Goal: Complete application form: Complete application form

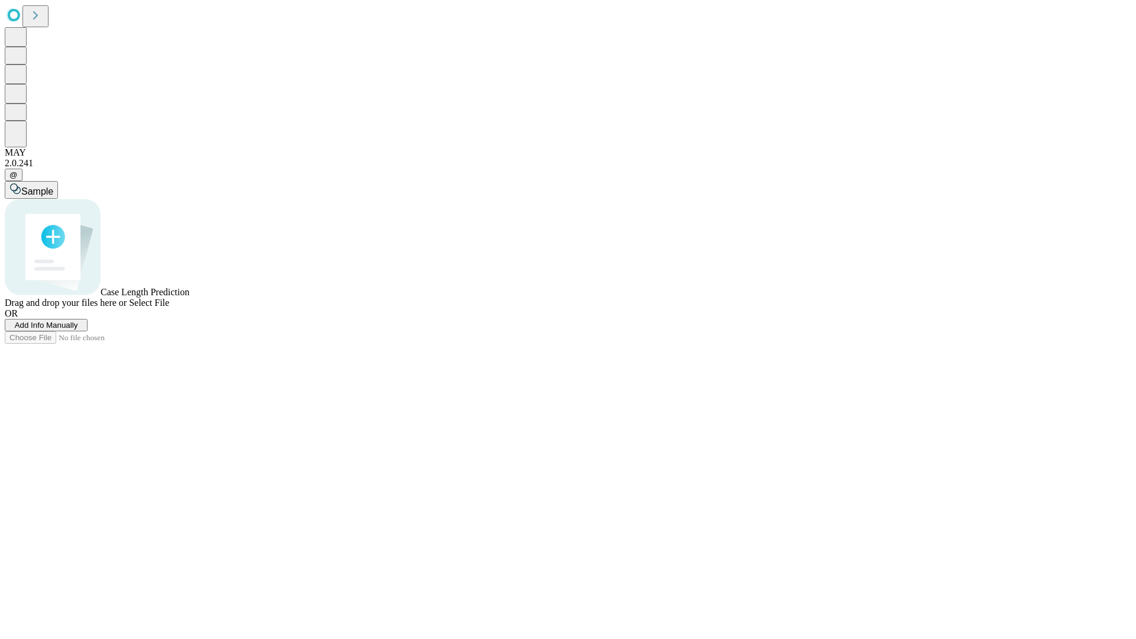
click at [78, 329] on span "Add Info Manually" at bounding box center [46, 325] width 63 height 9
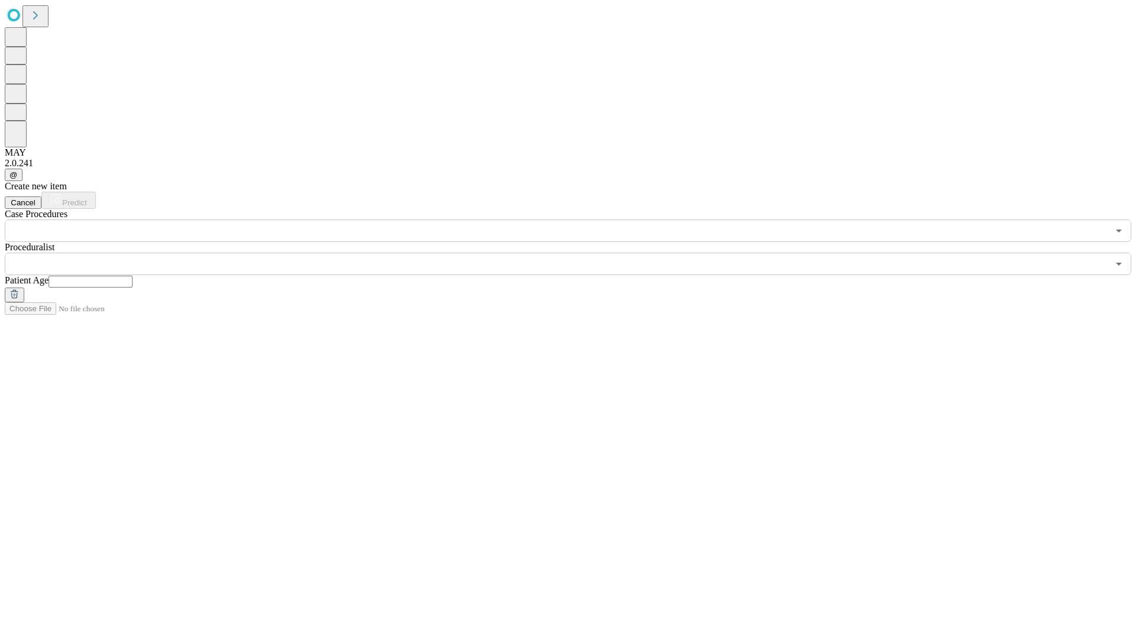
click at [133, 276] on input "text" at bounding box center [91, 282] width 84 height 12
type input "**"
click at [576, 253] on input "text" at bounding box center [556, 264] width 1103 height 22
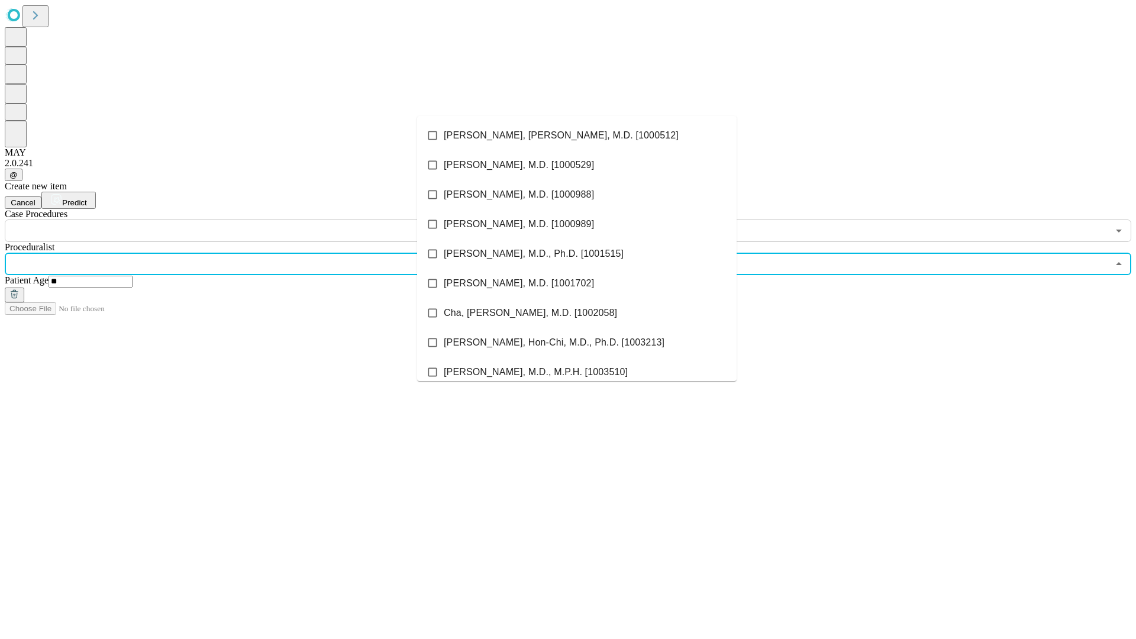
click at [577, 135] on li "[PERSON_NAME], [PERSON_NAME], M.D. [1000512]" at bounding box center [576, 136] width 319 height 30
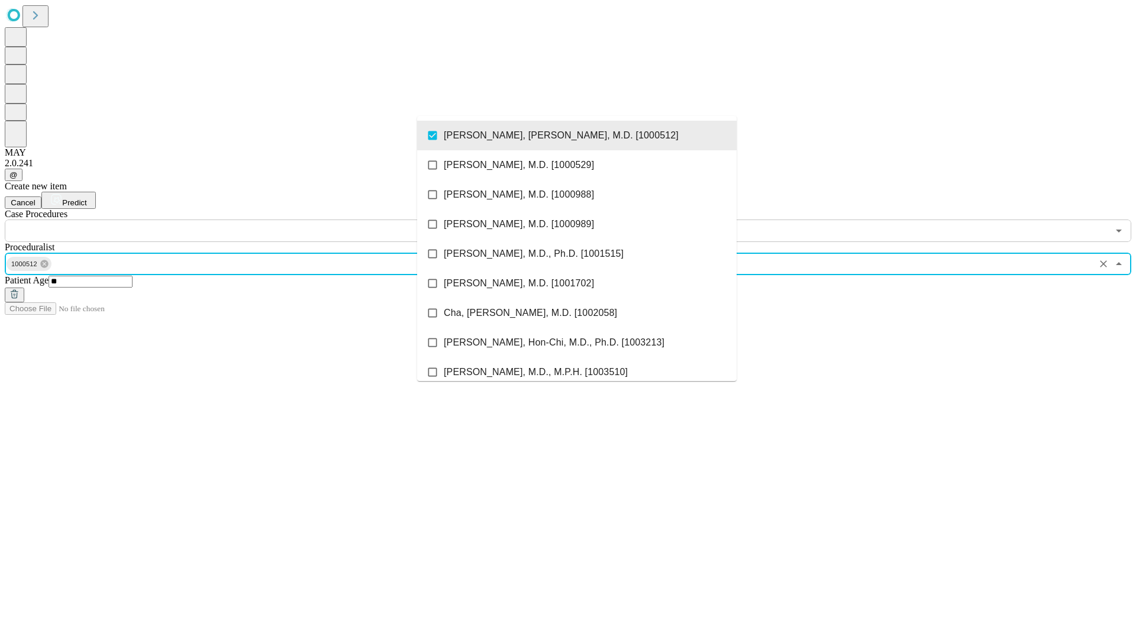
click at [248, 219] on input "text" at bounding box center [556, 230] width 1103 height 22
